Goal: Check status: Check status

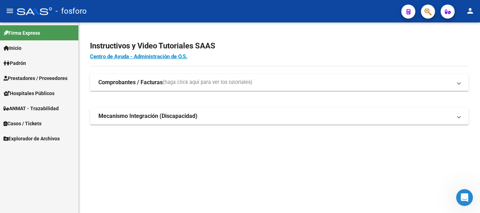
click at [15, 63] on span "Padrón" at bounding box center [15, 63] width 22 height 8
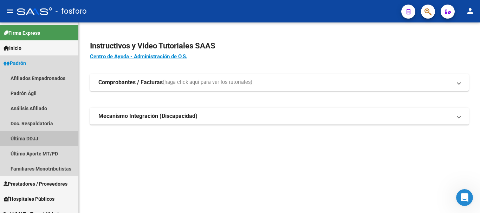
drag, startPoint x: 28, startPoint y: 141, endPoint x: 160, endPoint y: 120, distance: 133.2
click at [28, 141] on link "Última DDJJ" at bounding box center [39, 138] width 78 height 15
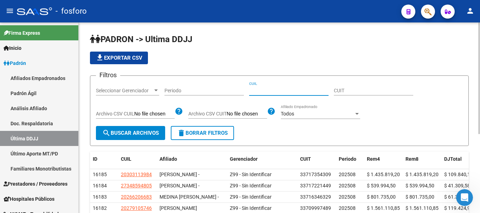
click at [258, 91] on input "CUIL" at bounding box center [288, 91] width 79 height 6
paste input "20307188210"
click at [117, 132] on span "search Buscar Archivos" at bounding box center [130, 133] width 57 height 6
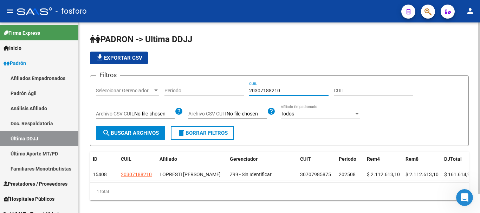
drag, startPoint x: 275, startPoint y: 90, endPoint x: 240, endPoint y: 91, distance: 34.8
click at [238, 90] on div "Filtros Seleccionar Gerenciador Seleccionar Gerenciador Periodo 20307188210 CUI…" at bounding box center [279, 103] width 367 height 45
paste input "23787655"
type input "20323787655"
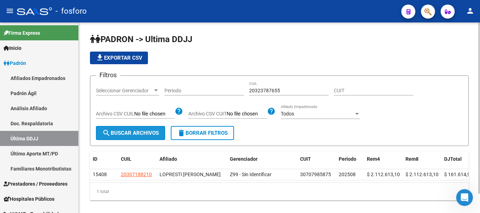
click at [138, 131] on span "search Buscar Archivos" at bounding box center [130, 133] width 57 height 6
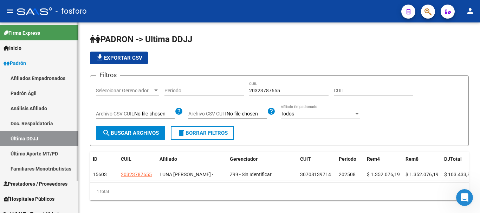
click at [45, 154] on link "Último Aporte MT/PD" at bounding box center [39, 153] width 78 height 15
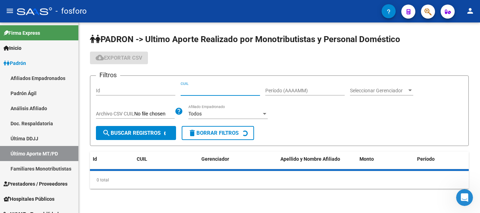
click at [230, 92] on input "CUIL" at bounding box center [219, 91] width 79 height 6
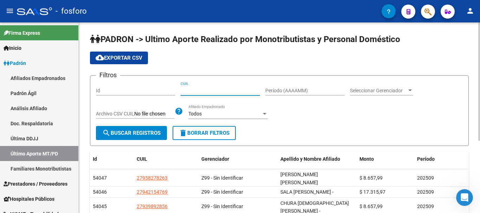
paste input "27-28180263-7"
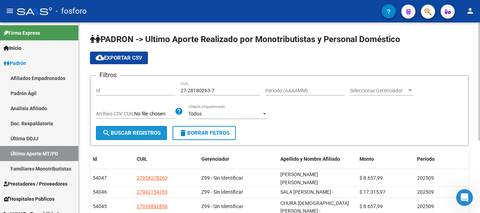
click at [122, 136] on button "search Buscar Registros" at bounding box center [131, 133] width 71 height 14
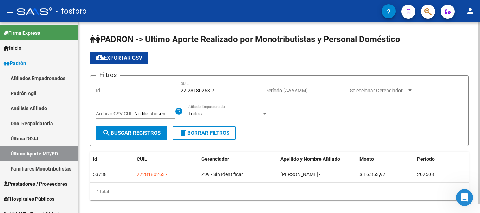
scroll to position [10, 0]
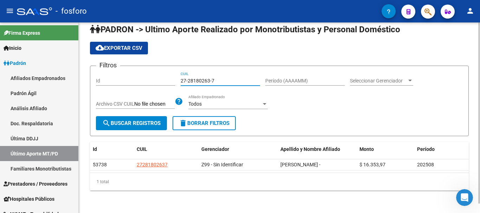
drag, startPoint x: 208, startPoint y: 84, endPoint x: 186, endPoint y: 84, distance: 22.5
click at [186, 84] on input "27-28180263-7" at bounding box center [219, 81] width 79 height 6
click at [226, 84] on input "27-28180263-7" at bounding box center [219, 81] width 79 height 6
drag, startPoint x: 220, startPoint y: 83, endPoint x: 163, endPoint y: 82, distance: 56.9
click at [162, 82] on div "Filtros Id 27-28180263-7 CUIL Período (AAAAMM) Seleccionar Gerenciador Seleccio…" at bounding box center [279, 94] width 367 height 45
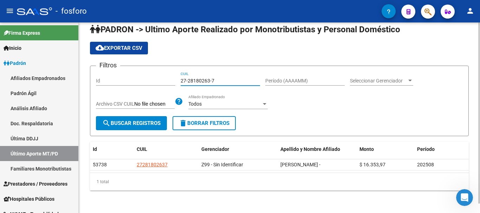
paste input "0-26204648"
type input "20-26204648-7"
click at [156, 119] on button "search Buscar Registros" at bounding box center [131, 123] width 71 height 14
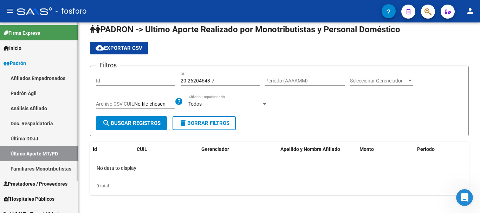
click at [18, 143] on link "Última DDJJ" at bounding box center [39, 138] width 78 height 15
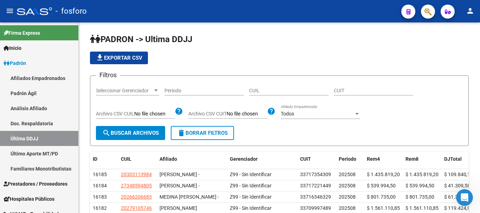
click at [260, 91] on input "CUIL" at bounding box center [288, 91] width 79 height 6
paste input "20262046487"
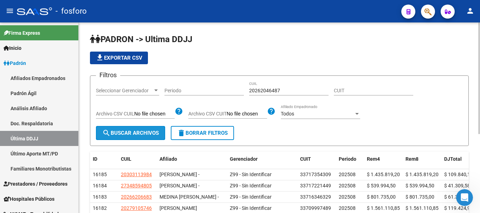
drag, startPoint x: 111, startPoint y: 126, endPoint x: 108, endPoint y: 130, distance: 4.0
click at [110, 127] on button "search Buscar Archivos" at bounding box center [130, 133] width 69 height 14
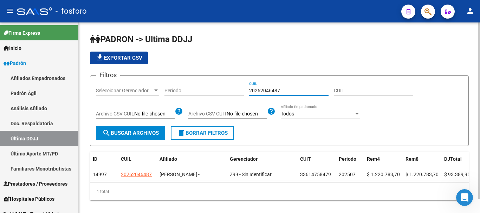
drag, startPoint x: 282, startPoint y: 90, endPoint x: 242, endPoint y: 90, distance: 40.7
click at [242, 90] on div "Filtros Seleccionar Gerenciador Seleccionar Gerenciador Periodo 20262046487 CUI…" at bounding box center [279, 103] width 367 height 45
paste input "97049306"
click at [142, 132] on span "search Buscar Archivos" at bounding box center [130, 133] width 57 height 6
drag, startPoint x: 277, startPoint y: 91, endPoint x: 240, endPoint y: 91, distance: 36.9
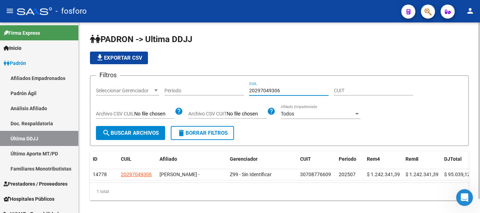
click at [239, 91] on div "Filtros Seleccionar Gerenciador Seleccionar Gerenciador Periodo 20297049306 CUI…" at bounding box center [279, 103] width 367 height 45
paste input "84489161"
click at [137, 132] on span "search Buscar Archivos" at bounding box center [130, 133] width 57 height 6
drag, startPoint x: 285, startPoint y: 91, endPoint x: 229, endPoint y: 90, distance: 56.9
click at [229, 90] on div "Filtros Seleccionar Gerenciador Seleccionar Gerenciador Periodo 20284489161 CUI…" at bounding box center [279, 103] width 367 height 45
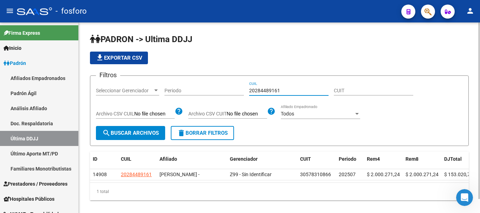
paste input "4305110392"
click at [137, 134] on span "search Buscar Archivos" at bounding box center [130, 133] width 57 height 6
drag, startPoint x: 284, startPoint y: 91, endPoint x: 244, endPoint y: 91, distance: 39.3
click at [244, 91] on div "Filtros Seleccionar Gerenciador Seleccionar Gerenciador Periodo 24305110392 CUI…" at bounding box center [279, 103] width 367 height 45
type input "2014112062"
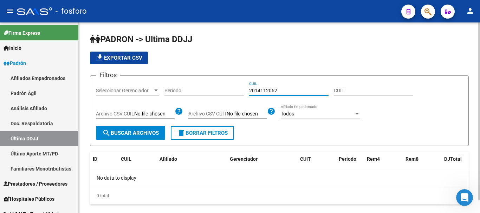
drag, startPoint x: 279, startPoint y: 91, endPoint x: 242, endPoint y: 89, distance: 36.6
click at [242, 89] on div "Filtros Seleccionar Gerenciador Seleccionar Gerenciador Periodo 2014112062 CUIL…" at bounding box center [279, 103] width 367 height 45
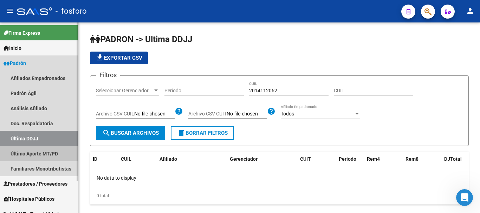
click at [54, 150] on link "Último Aporte MT/PD" at bounding box center [39, 153] width 78 height 15
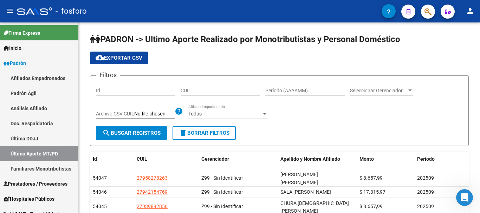
click at [216, 90] on input "CUIL" at bounding box center [219, 91] width 79 height 6
paste input "20-14112062"
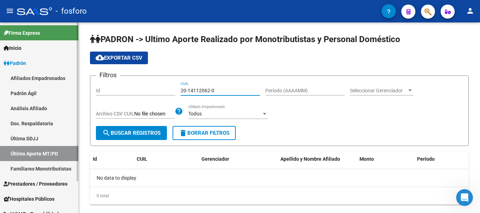
type input "20-14112062-0"
click at [24, 140] on link "Última DDJJ" at bounding box center [39, 138] width 78 height 15
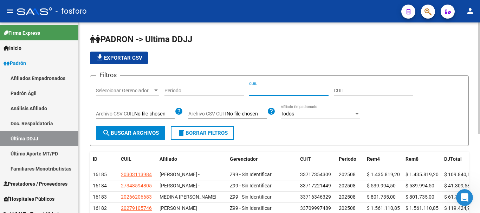
click at [258, 92] on input "CUIL" at bounding box center [288, 91] width 79 height 6
paste input "2014112062"
type input "20141120620"
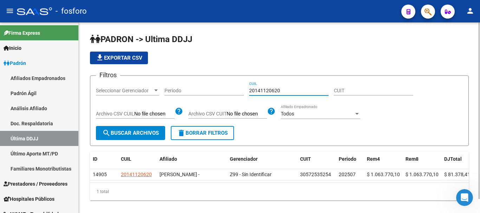
drag, startPoint x: 288, startPoint y: 91, endPoint x: 232, endPoint y: 91, distance: 56.2
click at [225, 89] on div "Filtros Seleccionar Gerenciador Seleccionar Gerenciador Periodo 20141120620 CUI…" at bounding box center [279, 103] width 367 height 45
drag, startPoint x: 287, startPoint y: 91, endPoint x: 239, endPoint y: 91, distance: 47.8
click at [239, 91] on div "Filtros Seleccionar Gerenciador Seleccionar Gerenciador Periodo 27337186772 CUI…" at bounding box center [279, 103] width 367 height 45
paste input "022879076"
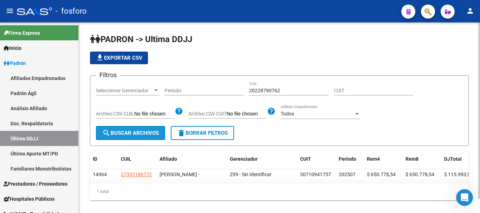
click at [150, 134] on span "search Buscar Archivos" at bounding box center [130, 133] width 57 height 6
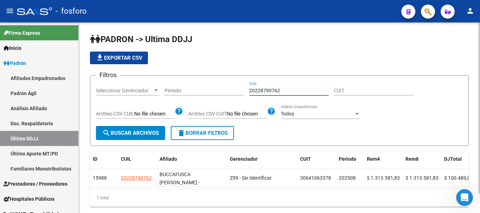
drag, startPoint x: 282, startPoint y: 91, endPoint x: 246, endPoint y: 90, distance: 36.2
click at [246, 90] on div "Filtros Seleccionar Gerenciador Seleccionar Gerenciador Periodo 20228790762 CUI…" at bounding box center [279, 103] width 367 height 45
paste input "368533948"
drag, startPoint x: 139, startPoint y: 124, endPoint x: 139, endPoint y: 128, distance: 4.6
click at [139, 125] on div "Filtros Seleccionar Gerenciador Seleccionar Gerenciador Periodo 20368533948 CUI…" at bounding box center [279, 103] width 367 height 45
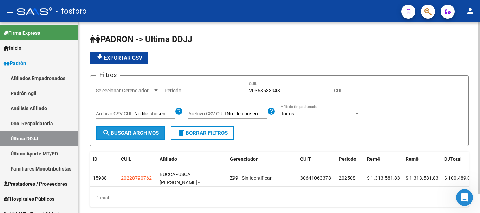
click at [140, 132] on span "search Buscar Archivos" at bounding box center [130, 133] width 57 height 6
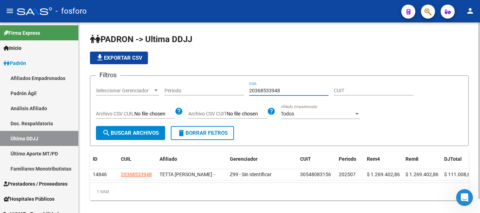
drag, startPoint x: 270, startPoint y: 92, endPoint x: 242, endPoint y: 92, distance: 28.8
click at [237, 92] on div "Filtros Seleccionar Gerenciador Seleccionar Gerenciador Periodo 20368533948 CUI…" at bounding box center [279, 103] width 367 height 45
paste input "274094622"
click at [127, 131] on span "search Buscar Archivos" at bounding box center [130, 133] width 57 height 6
drag, startPoint x: 286, startPoint y: 87, endPoint x: 235, endPoint y: 89, distance: 50.9
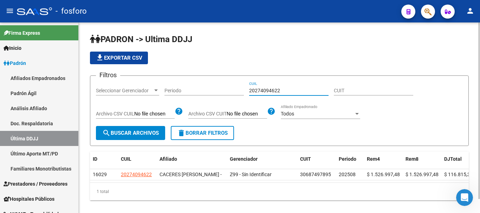
click at [235, 89] on div "Filtros Seleccionar Gerenciador Seleccionar Gerenciador Periodo 20274094622 CUI…" at bounding box center [279, 103] width 367 height 45
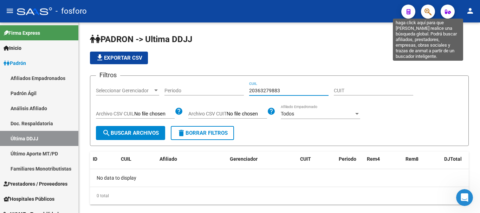
type input "20363279883"
click at [427, 10] on icon "button" at bounding box center [427, 12] width 7 height 8
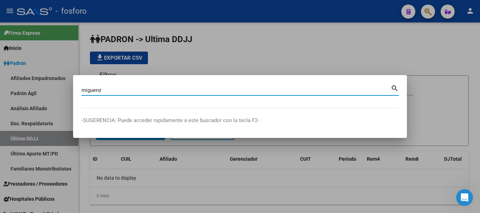
type input "miguenz"
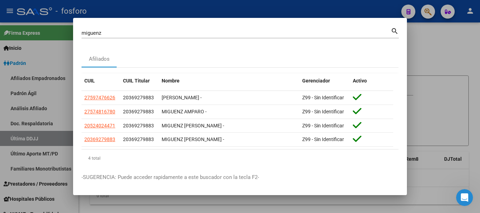
click at [421, 121] on div at bounding box center [240, 106] width 480 height 213
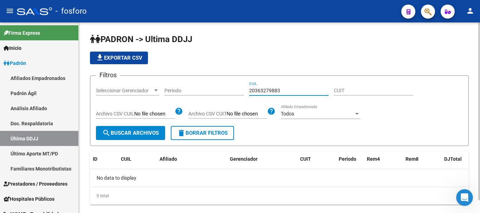
click at [263, 90] on input "20363279883" at bounding box center [288, 91] width 79 height 6
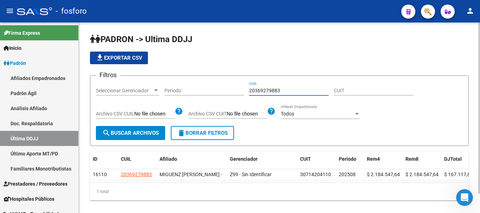
drag, startPoint x: 281, startPoint y: 89, endPoint x: 240, endPoint y: 90, distance: 40.7
click at [240, 90] on div "Filtros Seleccionar Gerenciador Seleccionar Gerenciador Periodo 20369279883 CUI…" at bounding box center [279, 103] width 367 height 45
paste input "433109245"
click at [154, 129] on button "search Buscar Archivos" at bounding box center [130, 133] width 69 height 14
drag, startPoint x: 279, startPoint y: 90, endPoint x: 241, endPoint y: 90, distance: 38.6
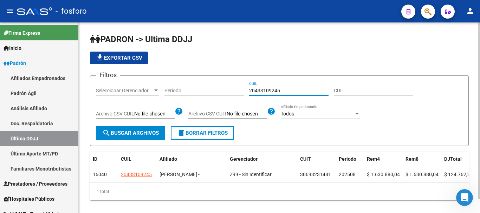
click at [241, 90] on div "Filtros Seleccionar Gerenciador Seleccionar Gerenciador Periodo 20433109245 CUI…" at bounding box center [279, 103] width 367 height 45
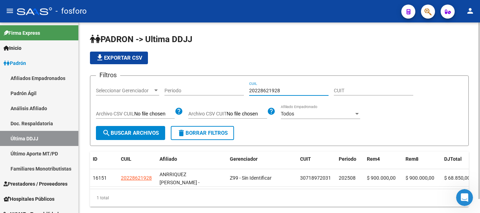
drag, startPoint x: 286, startPoint y: 91, endPoint x: 235, endPoint y: 91, distance: 51.3
click at [235, 91] on div "Filtros Seleccionar Gerenciador Seleccionar Gerenciador Periodo 20228621928 CUI…" at bounding box center [279, 103] width 367 height 45
paste input "166884951"
click at [119, 130] on span "search Buscar Archivos" at bounding box center [130, 133] width 57 height 6
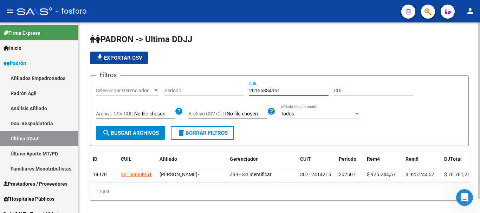
drag, startPoint x: 290, startPoint y: 93, endPoint x: 221, endPoint y: 87, distance: 69.4
click at [221, 87] on div "Filtros Seleccionar Gerenciador Seleccionar Gerenciador Periodo 20166884951 CUI…" at bounding box center [279, 103] width 367 height 45
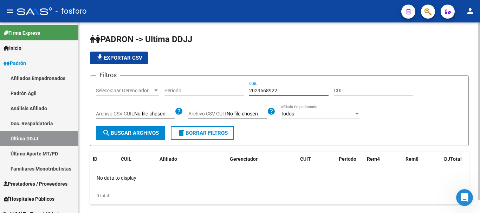
drag, startPoint x: 276, startPoint y: 91, endPoint x: 241, endPoint y: 91, distance: 35.5
click at [241, 91] on div "Filtros Seleccionar Gerenciador Seleccionar Gerenciador Periodo 2029668922 CUIL…" at bounding box center [279, 103] width 367 height 45
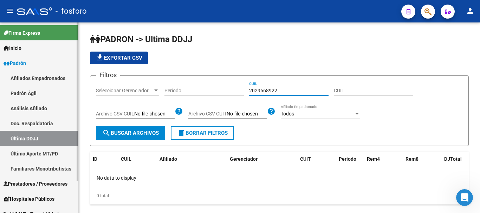
type input "2029668922"
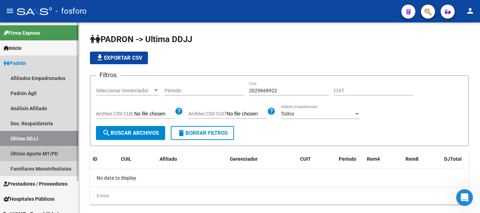
click at [23, 150] on link "Último Aporte MT/PD" at bounding box center [39, 153] width 78 height 15
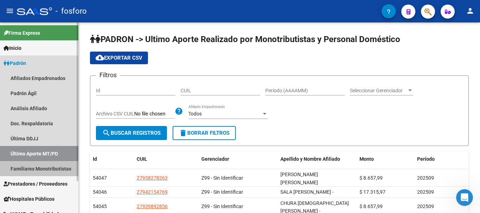
click at [44, 168] on link "Familiares Monotributistas" at bounding box center [39, 168] width 78 height 15
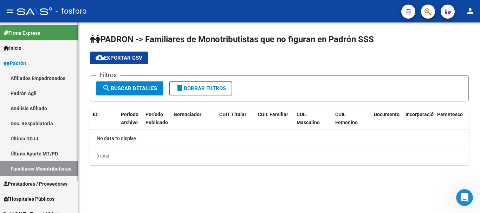
click at [32, 140] on link "Última DDJJ" at bounding box center [39, 138] width 78 height 15
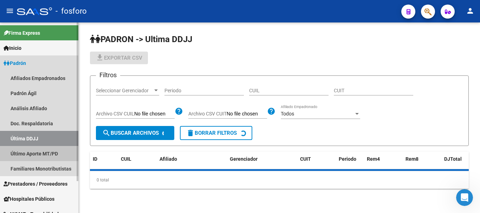
click at [38, 152] on link "Último Aporte MT/PD" at bounding box center [39, 153] width 78 height 15
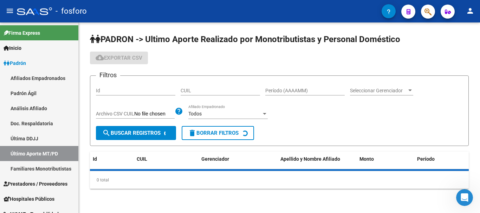
click at [207, 94] on div "CUIL" at bounding box center [219, 91] width 79 height 20
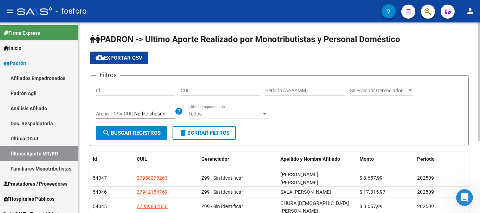
click at [208, 92] on input "CUIL" at bounding box center [219, 91] width 79 height 6
paste input "20-29668922"
click at [205, 90] on input "20-29668922" at bounding box center [219, 91] width 79 height 6
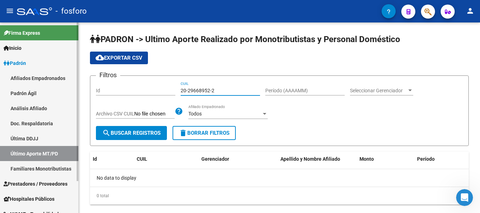
type input "20-29668952-2"
click at [23, 134] on link "Última DDJJ" at bounding box center [39, 138] width 78 height 15
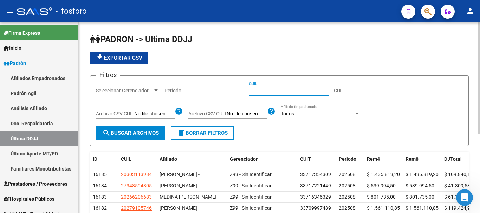
click at [263, 89] on input "CUIL" at bounding box center [288, 91] width 79 height 6
paste input "2029668922"
click at [271, 90] on input "2029668922" at bounding box center [288, 91] width 79 height 6
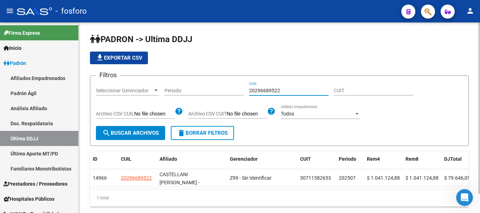
drag, startPoint x: 284, startPoint y: 88, endPoint x: 241, endPoint y: 89, distance: 43.2
click at [241, 89] on div "Filtros Seleccionar Gerenciador Seleccionar Gerenciador Periodo 20296689522 CUI…" at bounding box center [279, 103] width 367 height 45
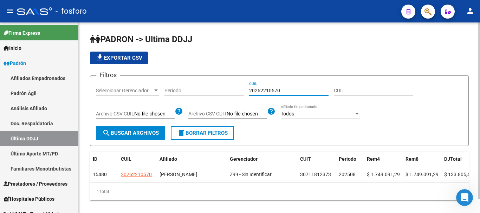
drag, startPoint x: 283, startPoint y: 92, endPoint x: 261, endPoint y: 92, distance: 22.5
click at [244, 92] on div "Filtros Seleccionar Gerenciador Seleccionar Gerenciador Periodo 20262210570 CUI…" at bounding box center [279, 103] width 367 height 45
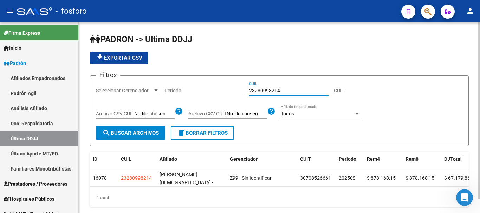
drag, startPoint x: 282, startPoint y: 90, endPoint x: 235, endPoint y: 92, distance: 47.1
click at [235, 92] on div "Filtros Seleccionar Gerenciador Seleccionar Gerenciador Periodo 23280998214 CUI…" at bounding box center [279, 103] width 367 height 45
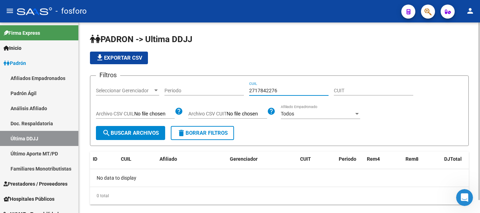
drag, startPoint x: 274, startPoint y: 91, endPoint x: 243, endPoint y: 88, distance: 30.7
click at [240, 90] on div "Filtros Seleccionar Gerenciador Seleccionar Gerenciador Periodo 2717842276 CUIL…" at bounding box center [279, 103] width 367 height 45
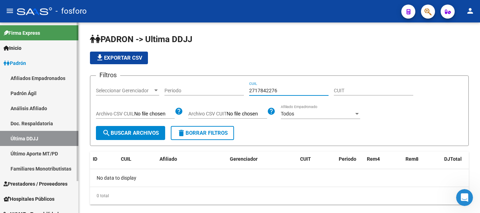
type input "2717842276"
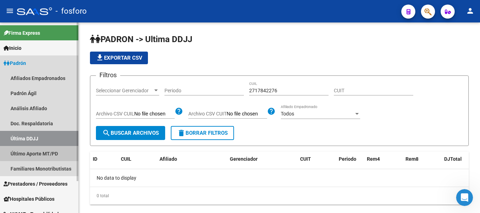
click at [52, 152] on link "Último Aporte MT/PD" at bounding box center [39, 153] width 78 height 15
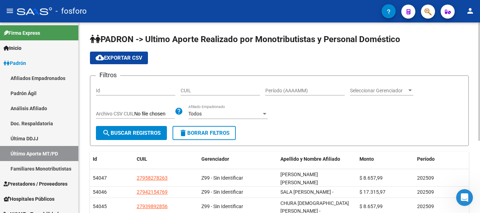
click at [235, 92] on input "CUIL" at bounding box center [219, 91] width 79 height 6
paste input "27-17842276"
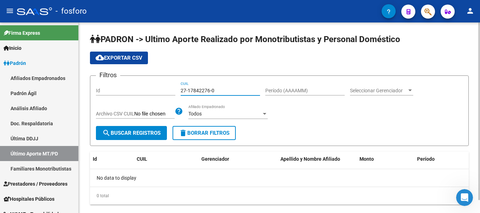
click at [196, 92] on input "27-17842276-0" at bounding box center [219, 91] width 79 height 6
type input "27-17804227-6"
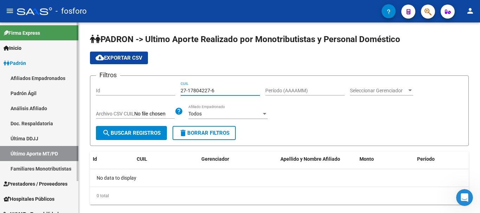
click at [37, 135] on link "Última DDJJ" at bounding box center [39, 138] width 78 height 15
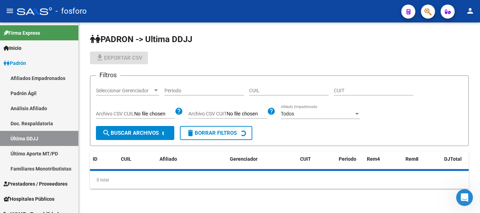
click at [260, 88] on input "CUIL" at bounding box center [288, 91] width 79 height 6
paste input "2717842276"
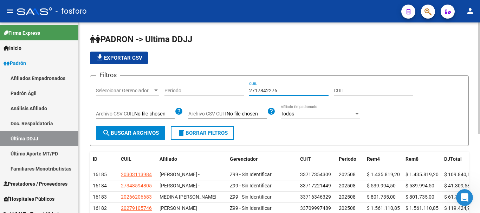
click at [264, 90] on input "2717842276" at bounding box center [288, 91] width 79 height 6
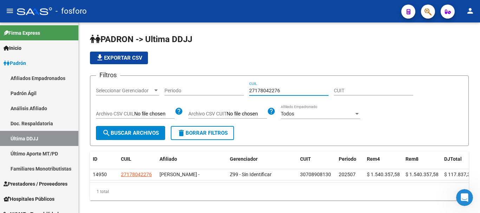
type input "27178042276"
